Goal: Task Accomplishment & Management: Use online tool/utility

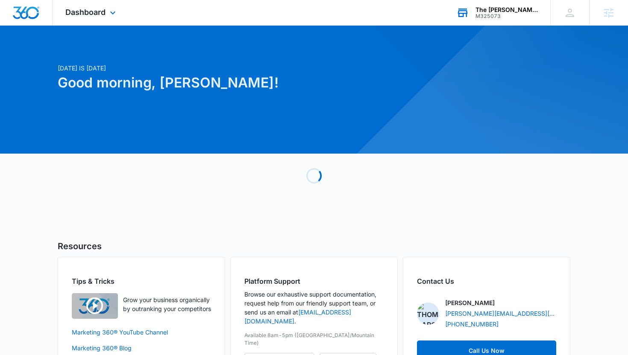
click at [512, 9] on div "The [PERSON_NAME] Organization" at bounding box center [506, 9] width 62 height 7
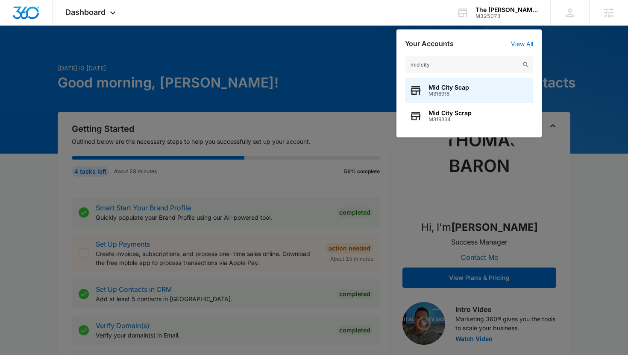
type input "mid city"
click at [449, 82] on div "Mid City Scap M318918" at bounding box center [469, 91] width 128 height 26
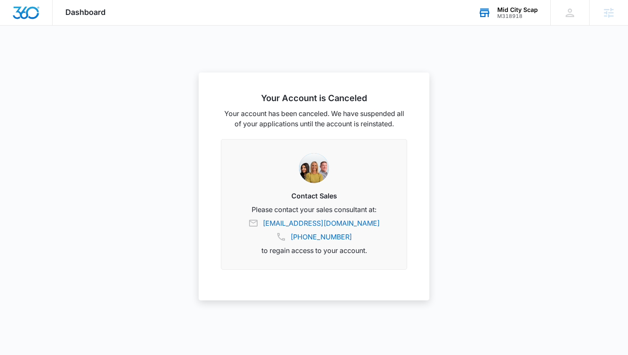
click at [516, 12] on div "Mid City Scap" at bounding box center [517, 9] width 41 height 7
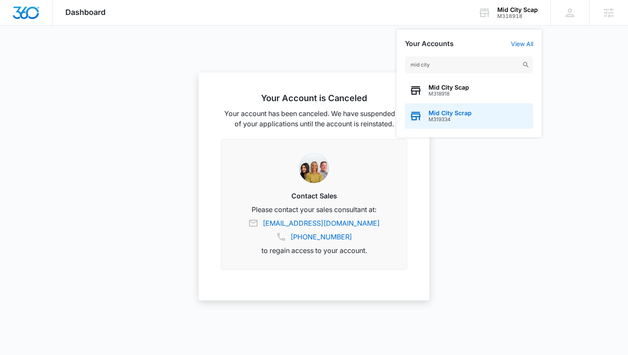
type input "mid city"
click at [458, 117] on span "M319334" at bounding box center [449, 120] width 43 height 6
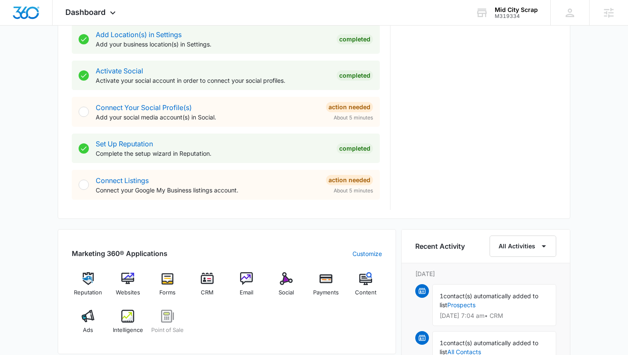
scroll to position [349, 0]
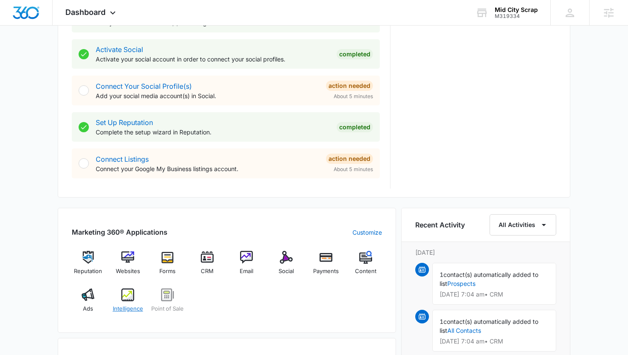
click at [118, 304] on div "Intelligence" at bounding box center [127, 304] width 33 height 31
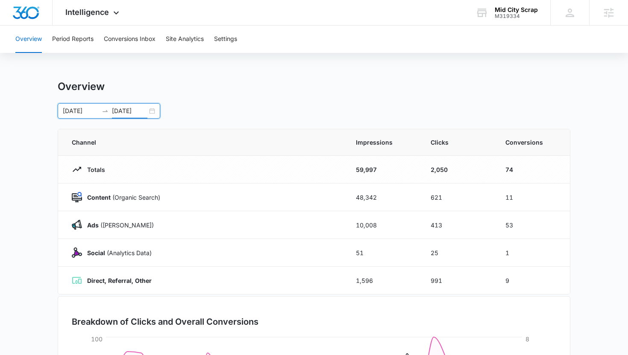
click at [132, 109] on input "[DATE]" at bounding box center [129, 110] width 35 height 9
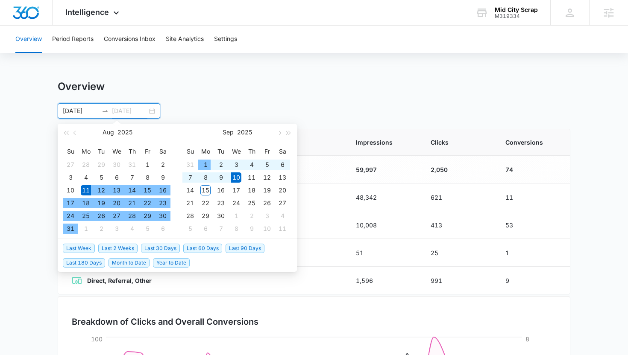
type input "[DATE]"
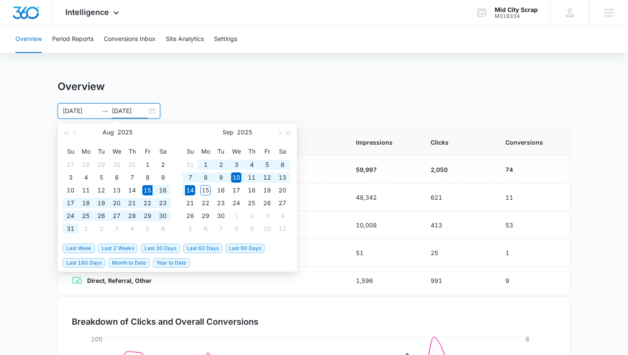
click at [152, 248] on span "Last 30 Days" at bounding box center [160, 248] width 39 height 9
type input "[DATE]"
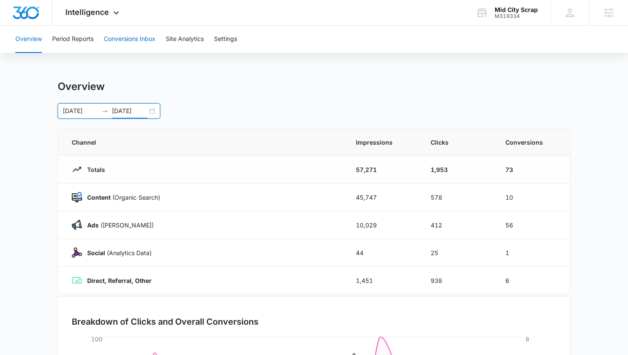
click at [142, 42] on button "Conversions Inbox" at bounding box center [130, 39] width 52 height 27
